Goal: Information Seeking & Learning: Find specific fact

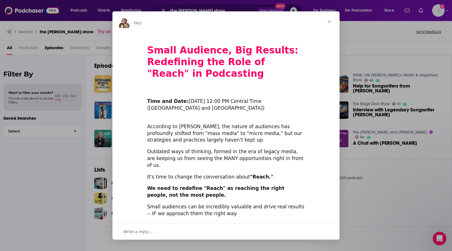
click at [330, 21] on span "Close" at bounding box center [329, 21] width 20 height 20
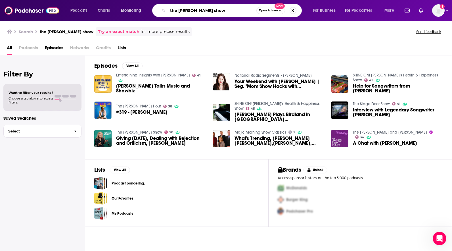
click at [196, 11] on input "the [PERSON_NAME] show" at bounding box center [212, 10] width 89 height 9
type input "your weekend with [PERSON_NAME]"
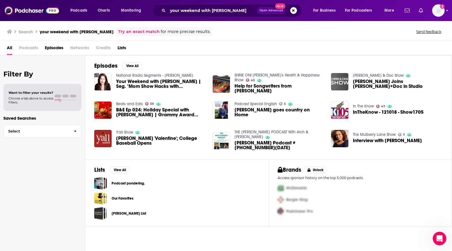
click at [445, 12] on div "Podcasts Charts Monitoring your weekend with [PERSON_NAME] Open Advanced New Fo…" at bounding box center [226, 10] width 452 height 21
click at [447, 12] on icon "Show profile menu" at bounding box center [447, 10] width 2 height 3
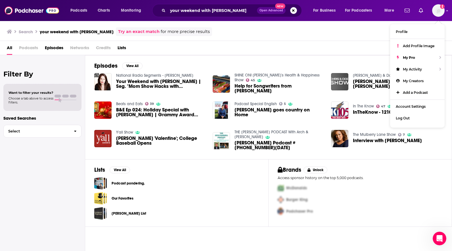
click at [331, 35] on div "Search your weekend with [PERSON_NAME] Try an exact match for more precise resu…" at bounding box center [225, 31] width 436 height 9
